Goal: Information Seeking & Learning: Learn about a topic

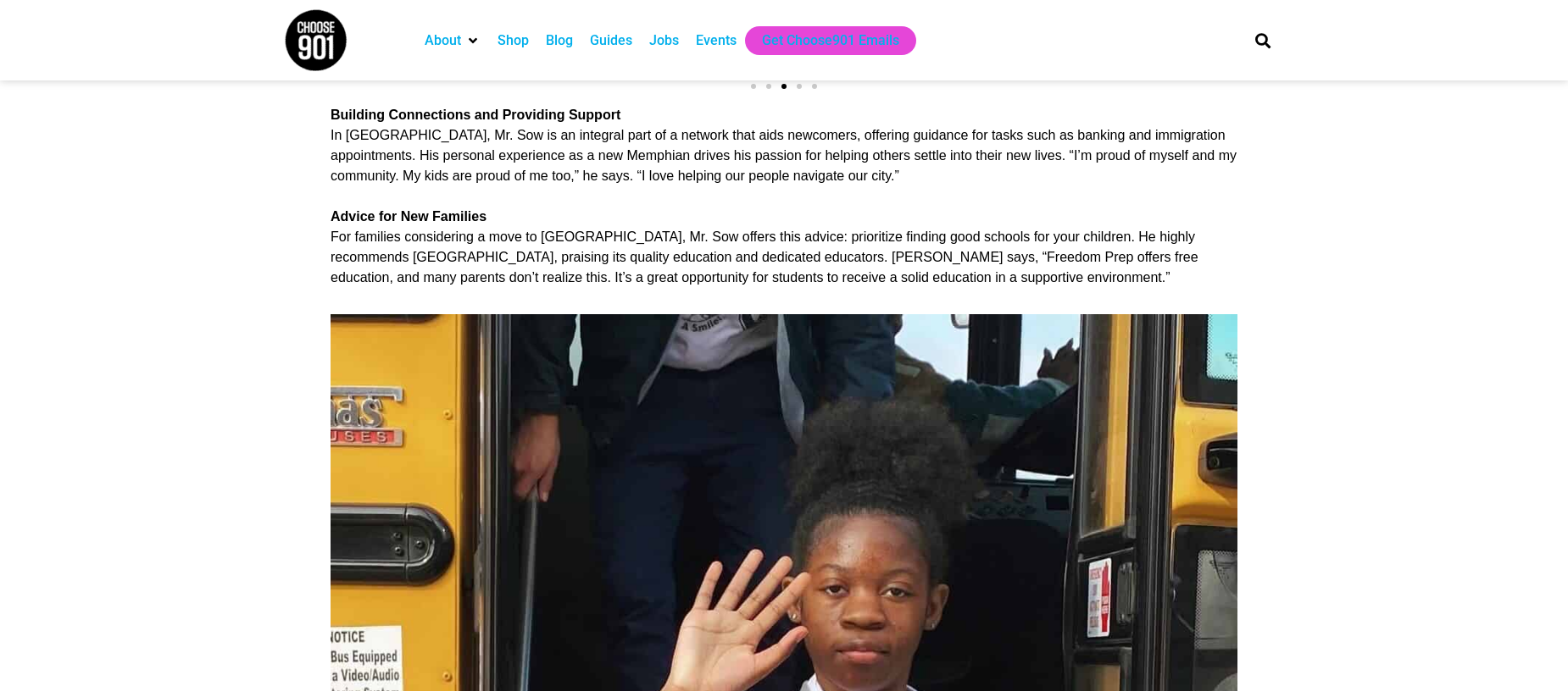
scroll to position [2735, 0]
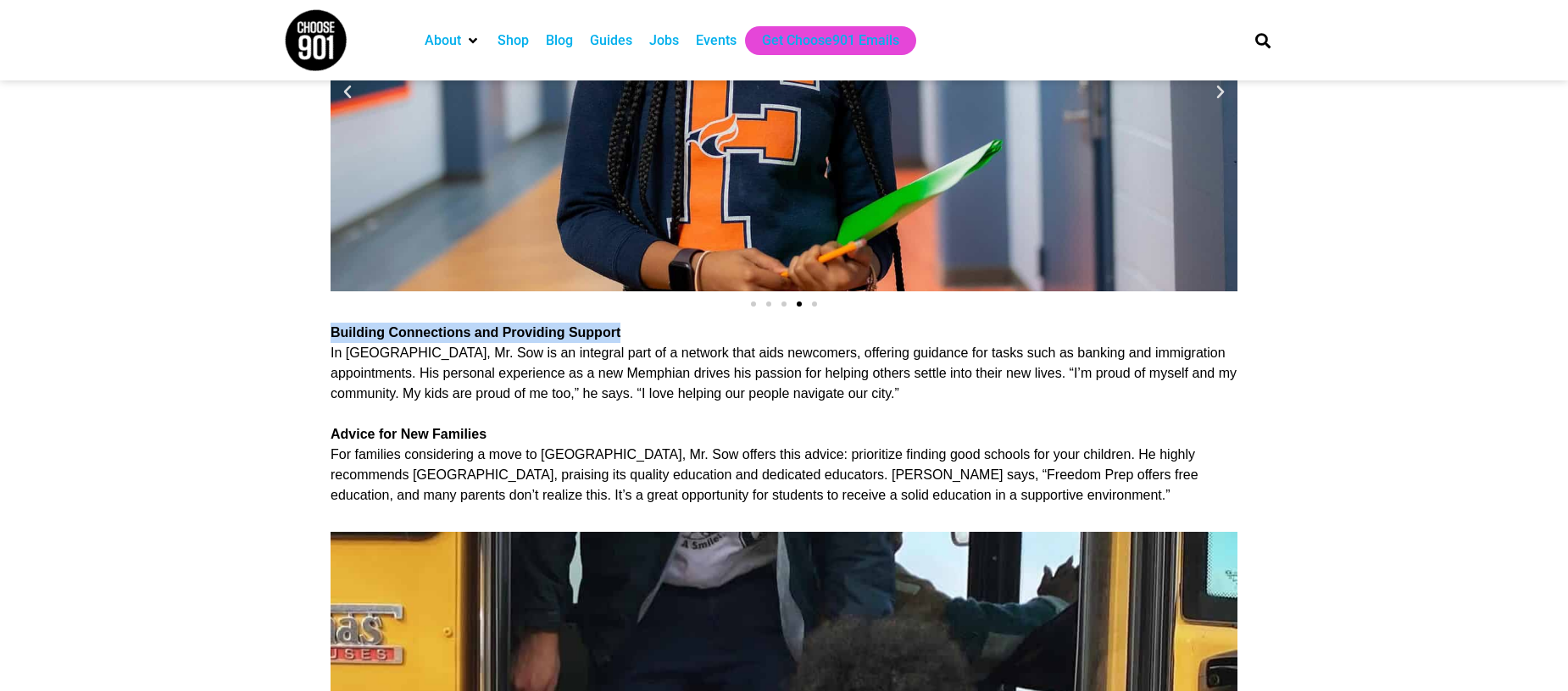
drag, startPoint x: 333, startPoint y: 296, endPoint x: 634, endPoint y: 303, distance: 301.1
click at [634, 323] on div "Building Connections and Providing Support In Memphis, Mr. Sow is an integral p…" at bounding box center [784, 373] width 907 height 102
copy b "Building Connections and Providing Support"
click at [377, 427] on b "Advice for New Families" at bounding box center [408, 434] width 156 height 15
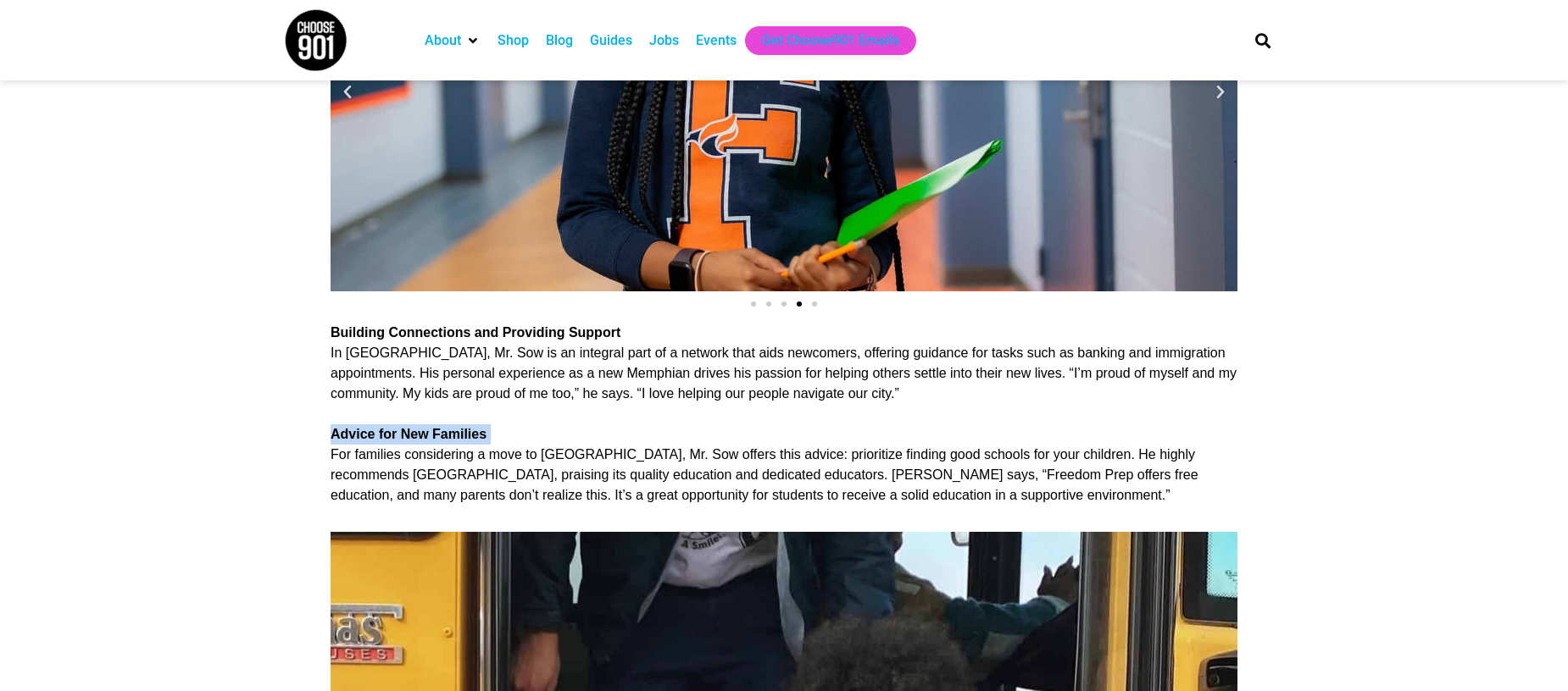
click at [378, 427] on b "Advice for New Families" at bounding box center [408, 434] width 156 height 15
copy b "Advice for New Families"
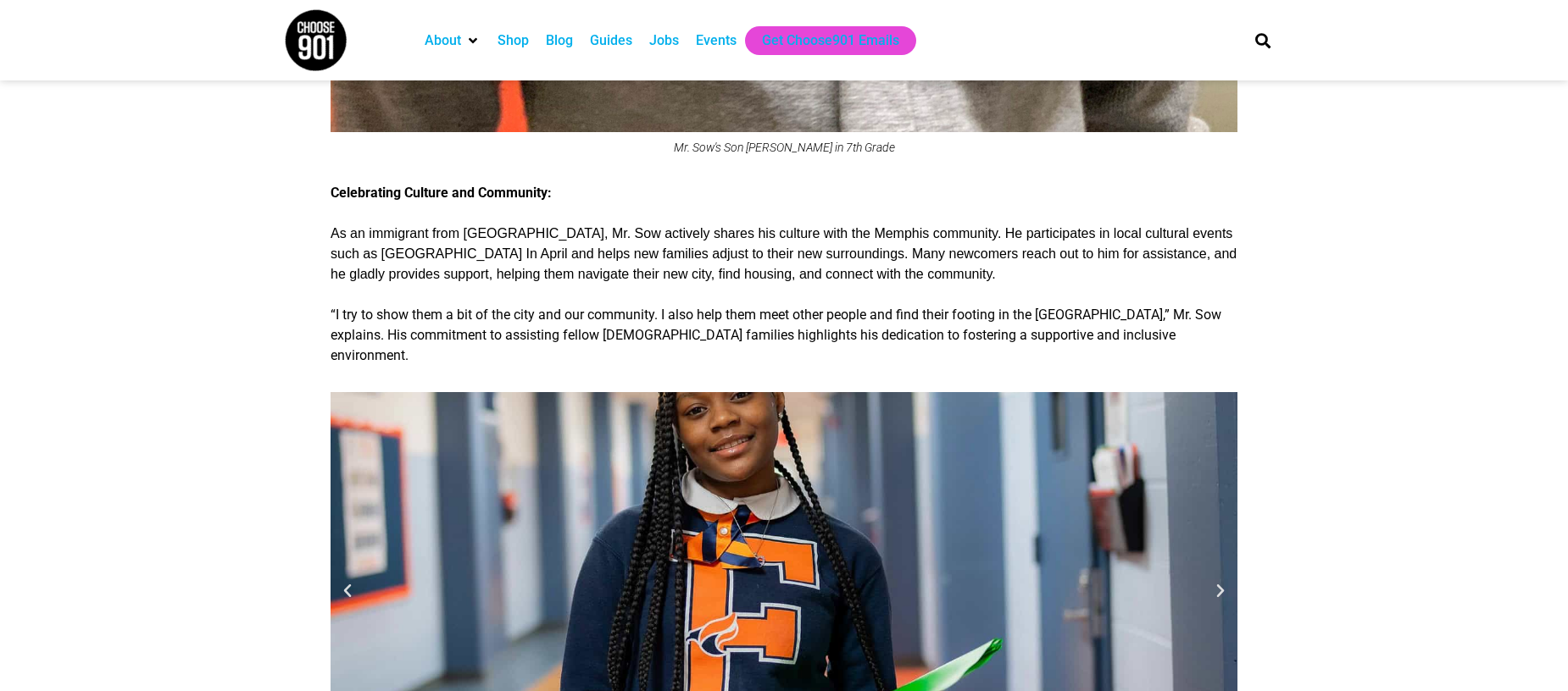
scroll to position [2129, 0]
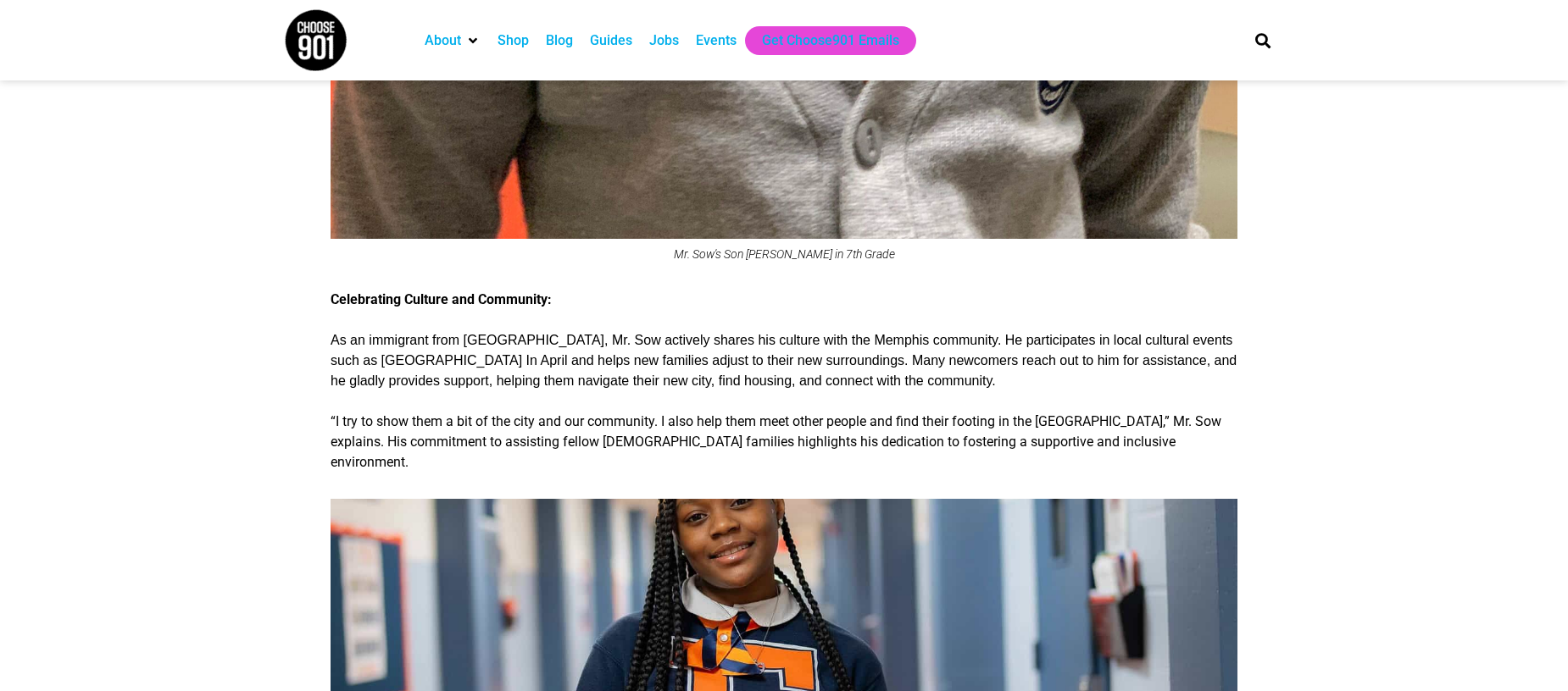
click at [425, 291] on b "Celebrating Culture and Community:" at bounding box center [441, 299] width 221 height 16
copy b "Celebrating Culture and Community:"
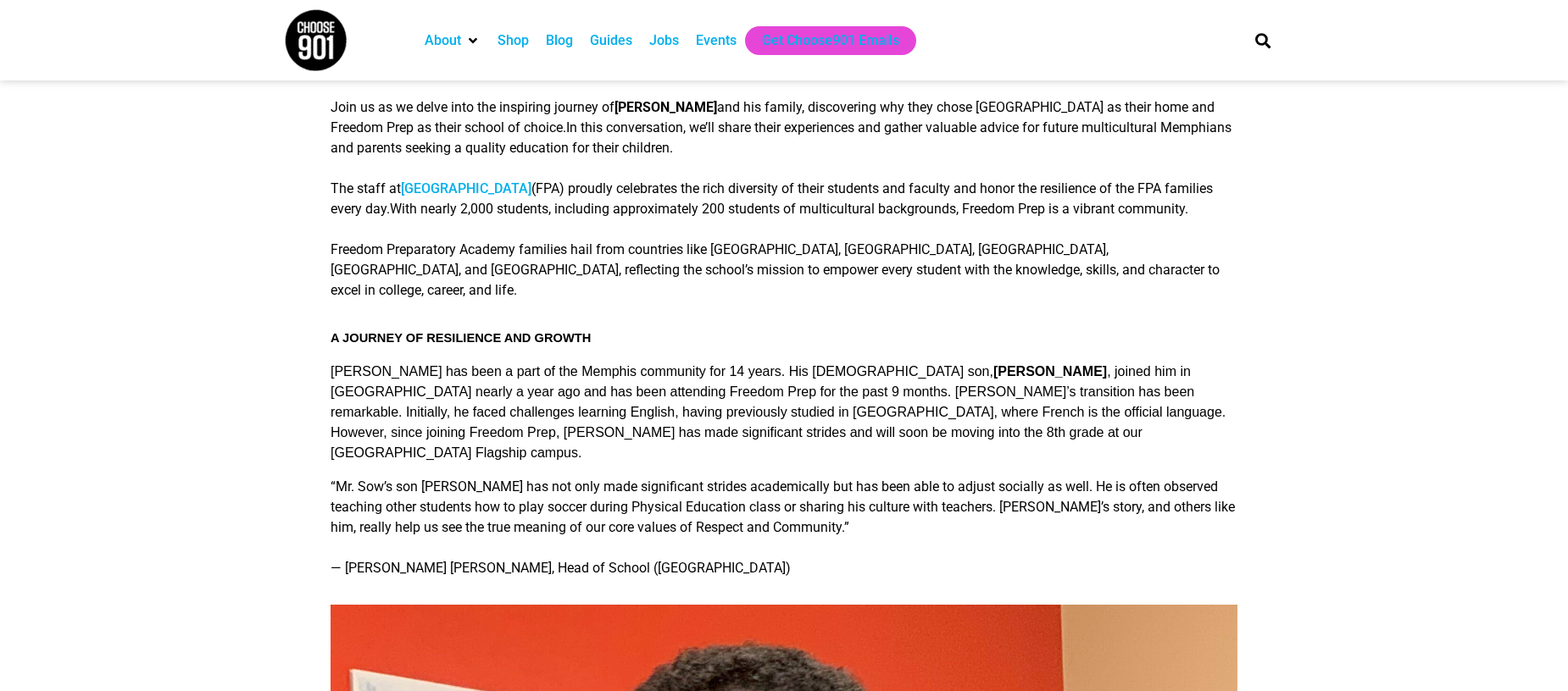
scroll to position [685, 0]
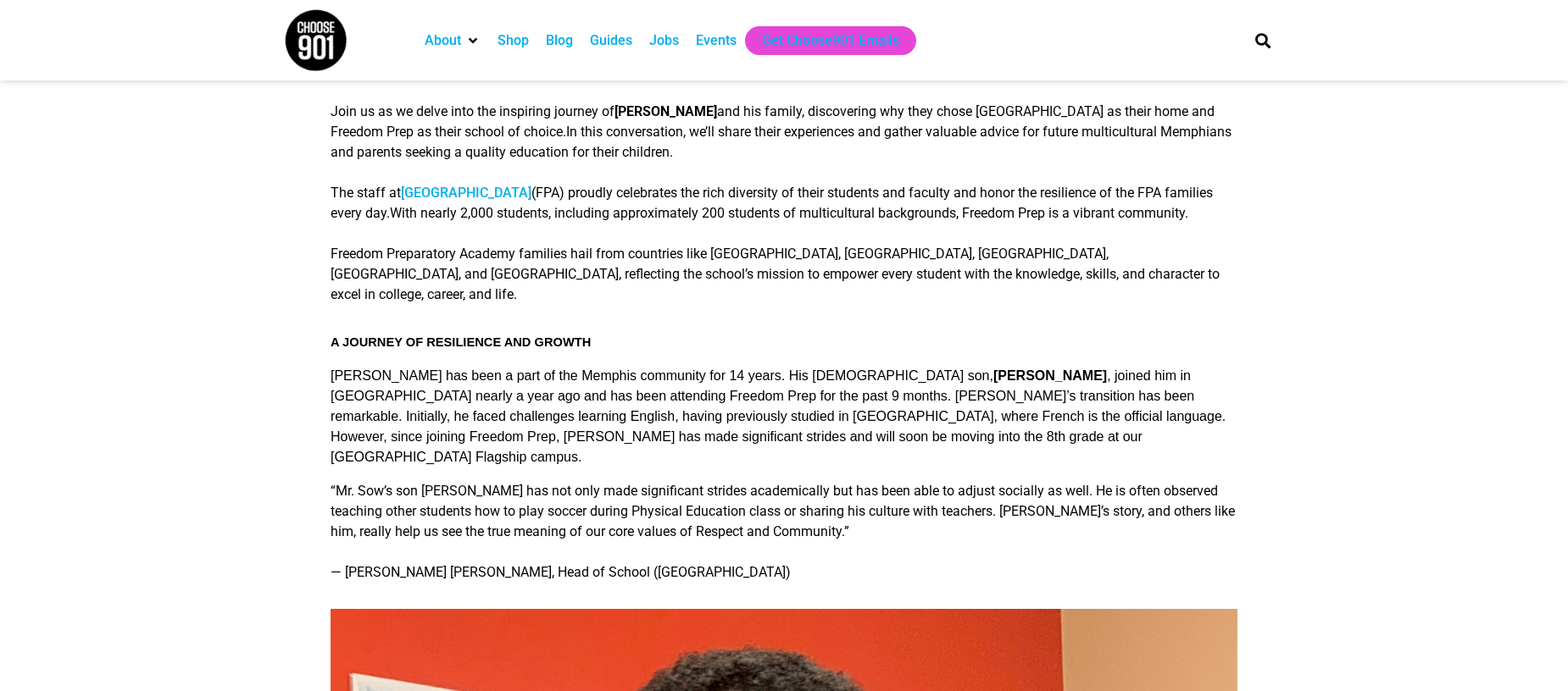
click at [457, 344] on span "A Journey of Resilience and Growth" at bounding box center [461, 343] width 261 height 14
copy span "A Journey of Resilience and Growth"
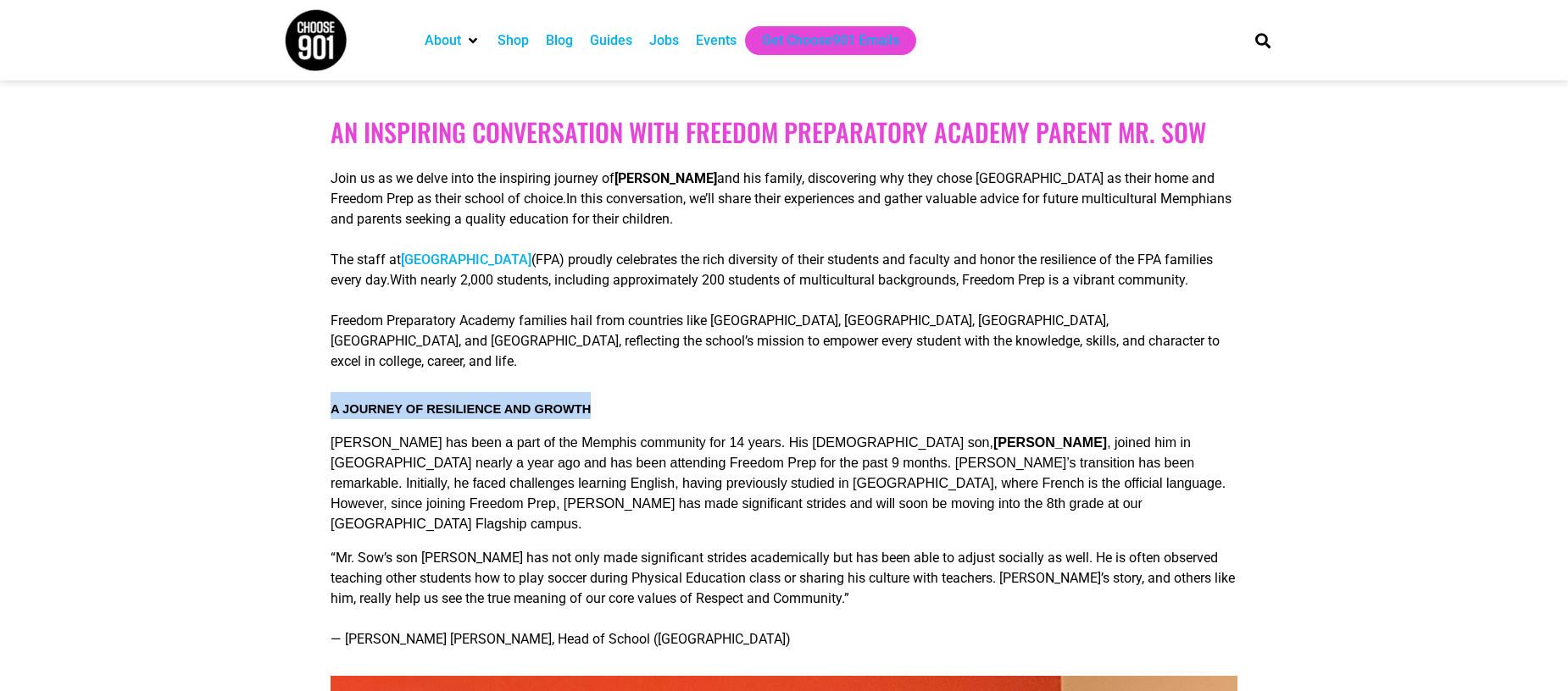
scroll to position [542, 0]
